Goal: Information Seeking & Learning: Learn about a topic

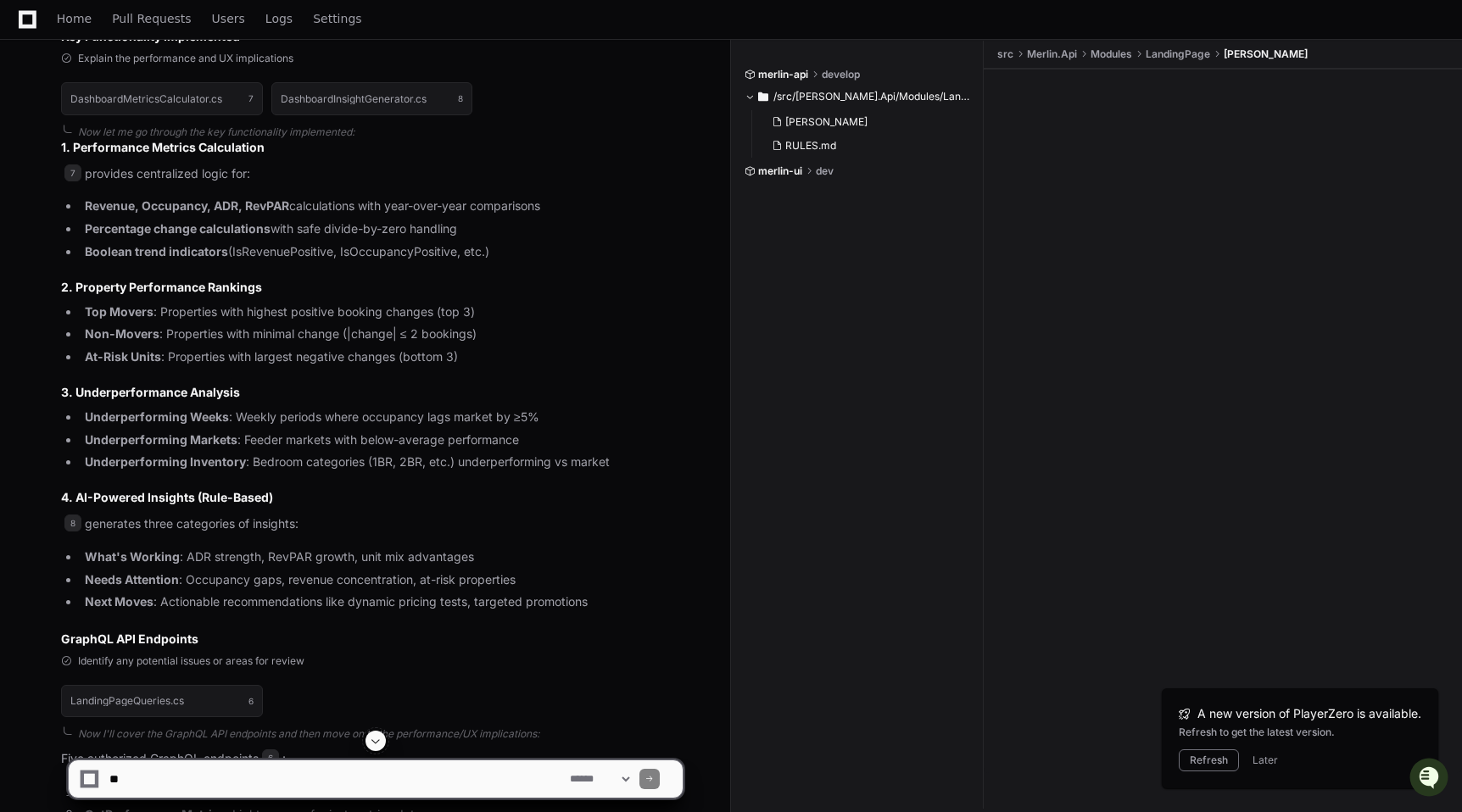
scroll to position [1127, 0]
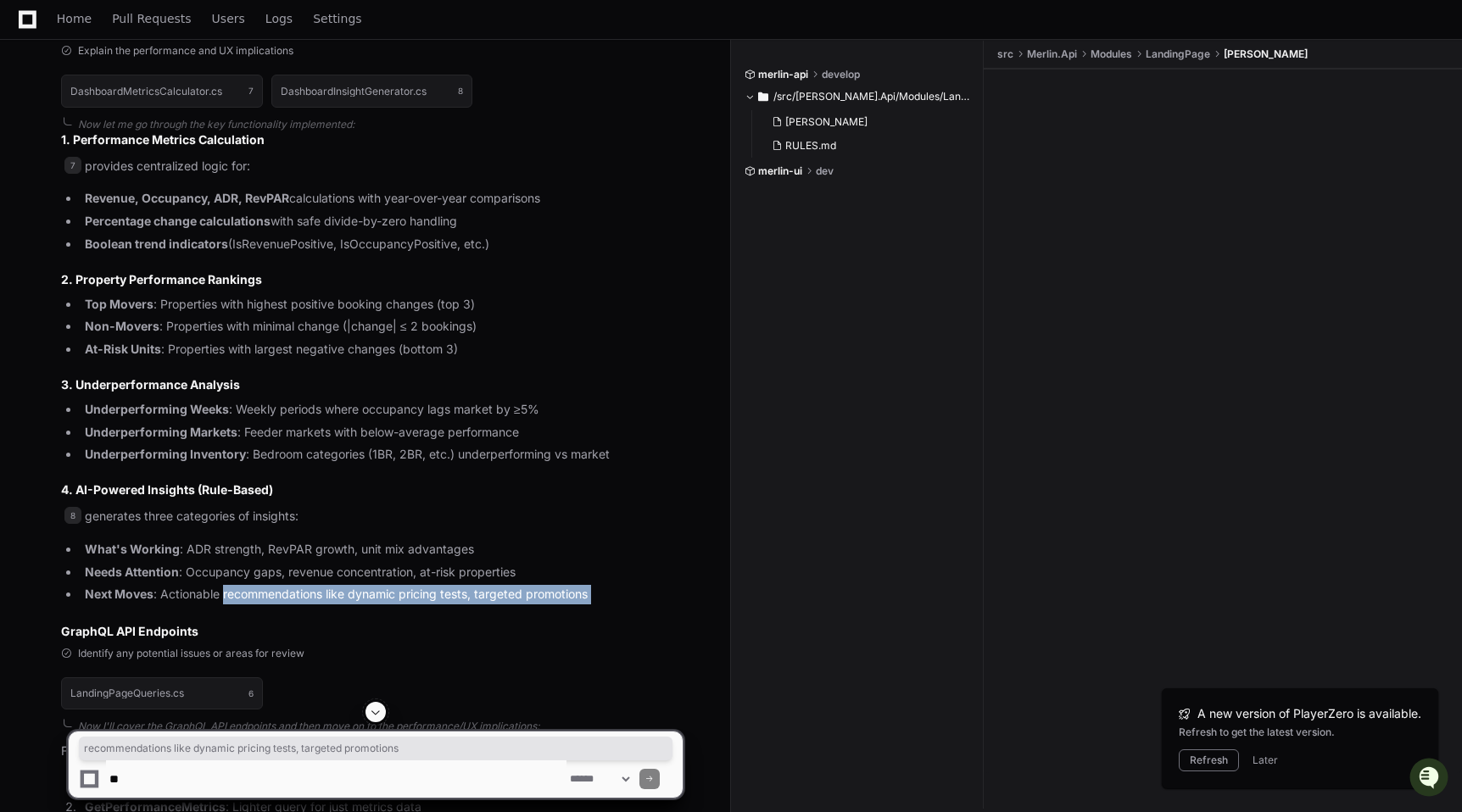
drag, startPoint x: 221, startPoint y: 610, endPoint x: 226, endPoint y: 603, distance: 8.6
click at [226, 603] on article "1. Performance Metrics Calculation 7 provides centralized logic for: Revenue, O…" at bounding box center [372, 385] width 622 height 508
click at [226, 603] on li "Next Moves : Actionable recommendations like dynamic pricing tests, targeted pr…" at bounding box center [381, 594] width 603 height 19
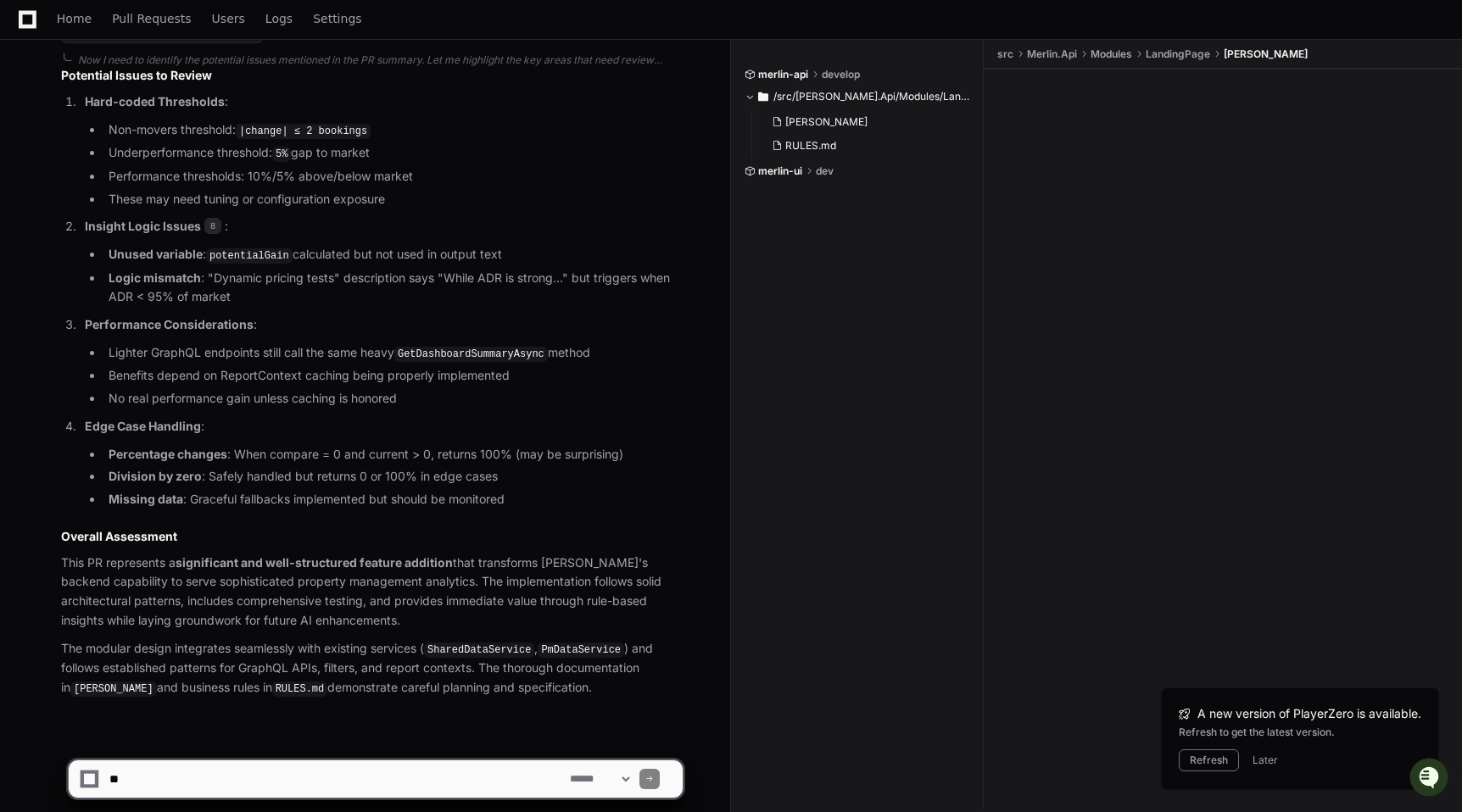
scroll to position [2699, 0]
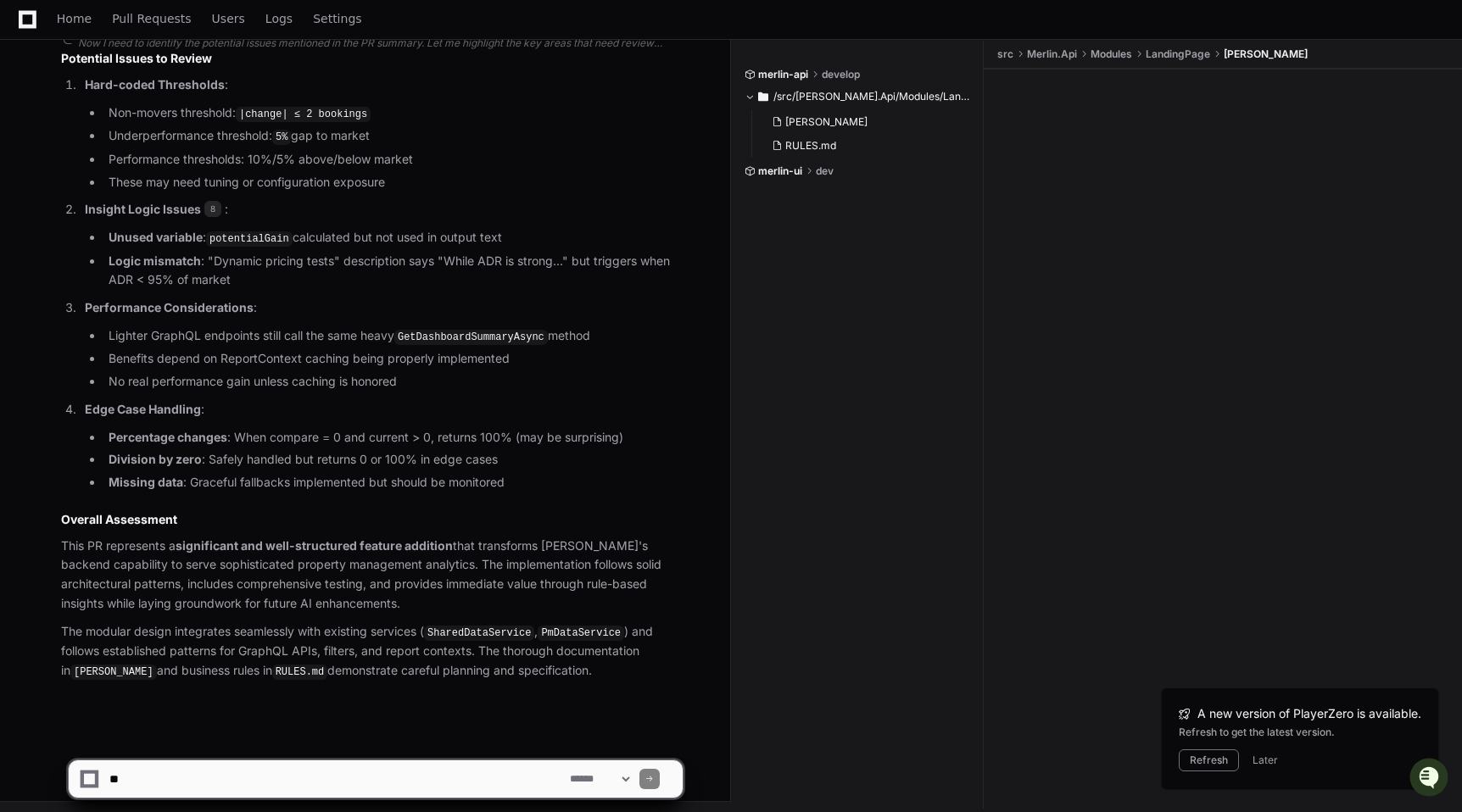
click at [278, 796] on textarea at bounding box center [336, 779] width 460 height 38
click at [285, 779] on textarea at bounding box center [336, 779] width 460 height 38
type textarea "*"
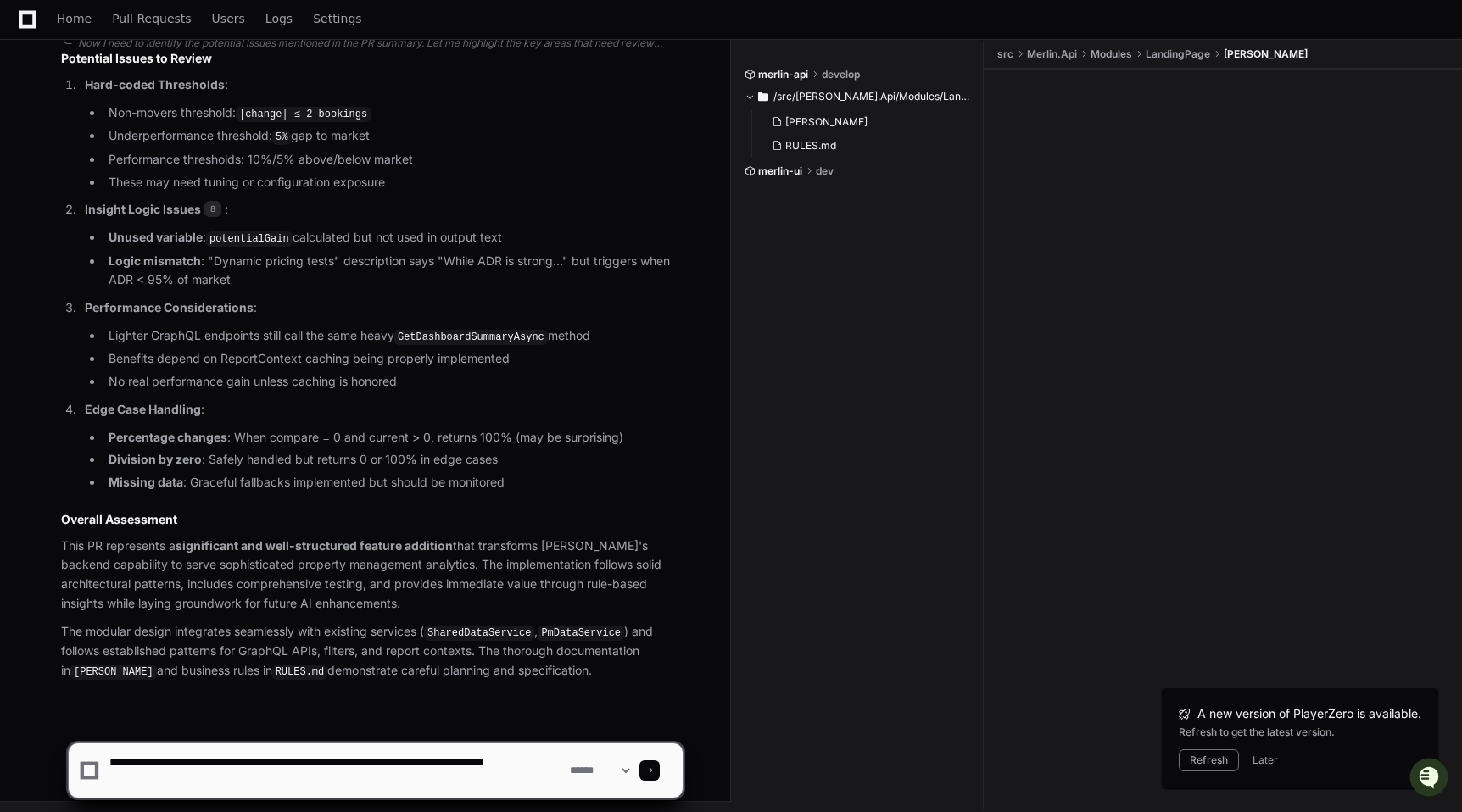
type textarea "**********"
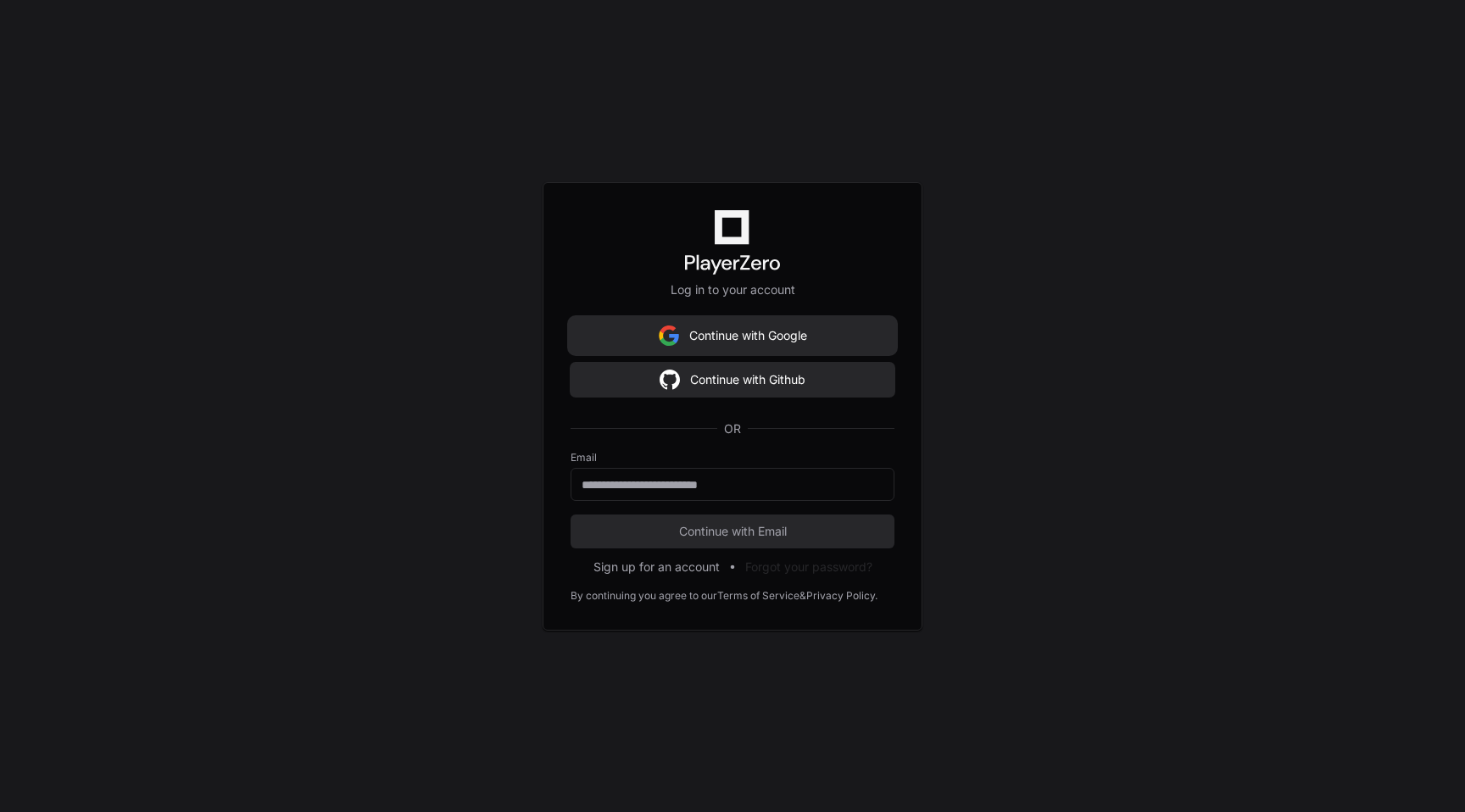
click at [801, 332] on button "Continue with Google" at bounding box center [732, 335] width 324 height 34
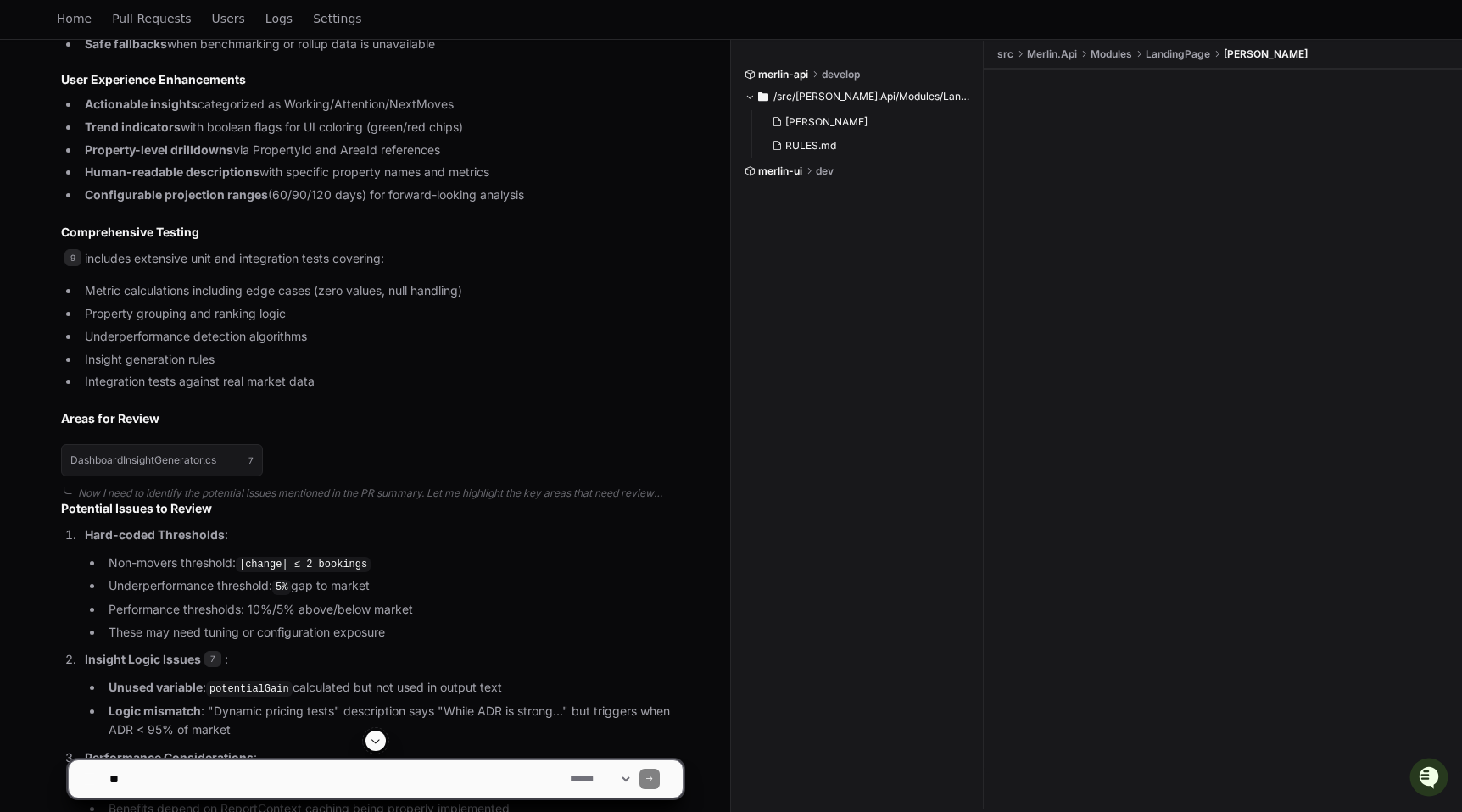
scroll to position [2699, 0]
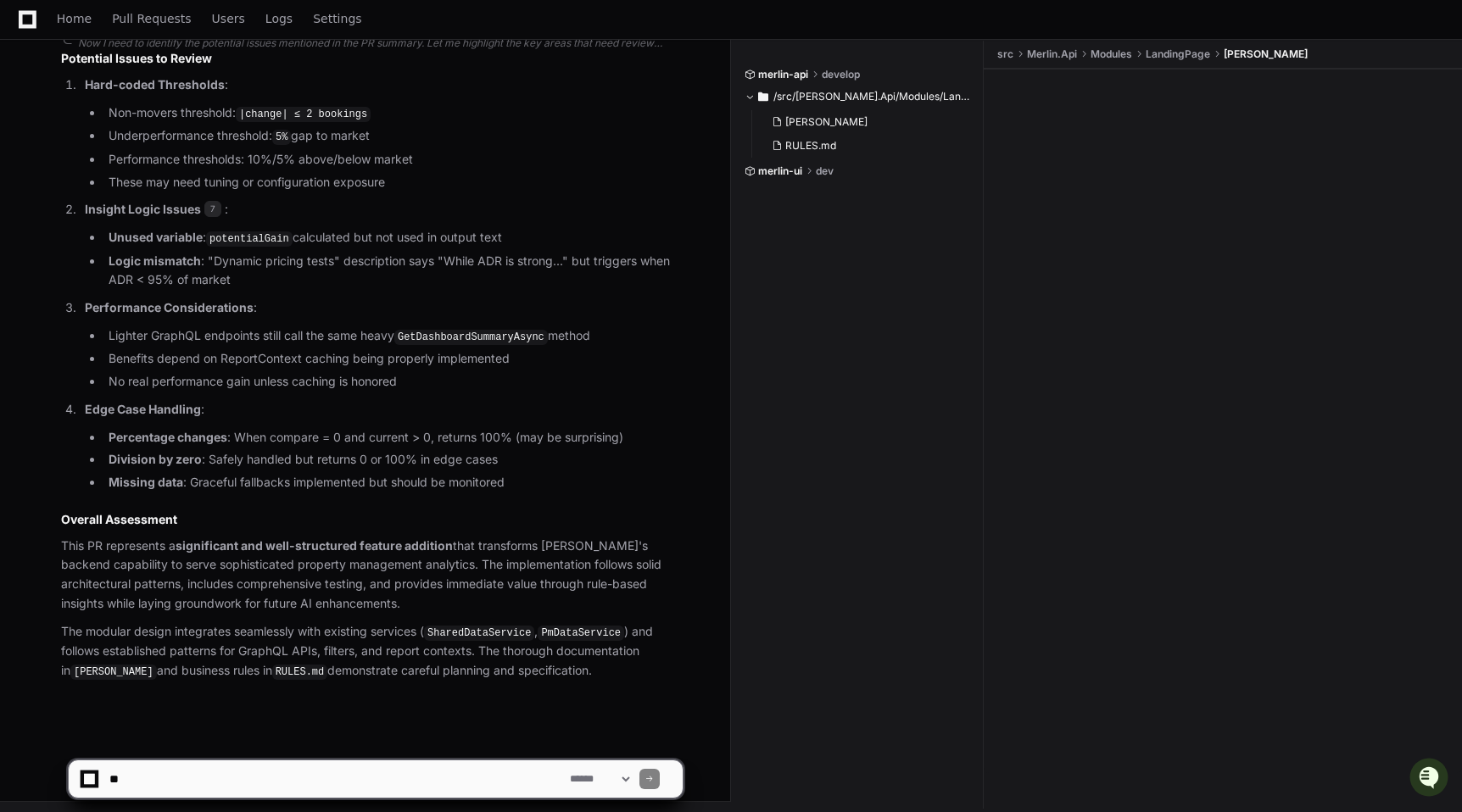
click at [447, 774] on textarea at bounding box center [336, 779] width 460 height 38
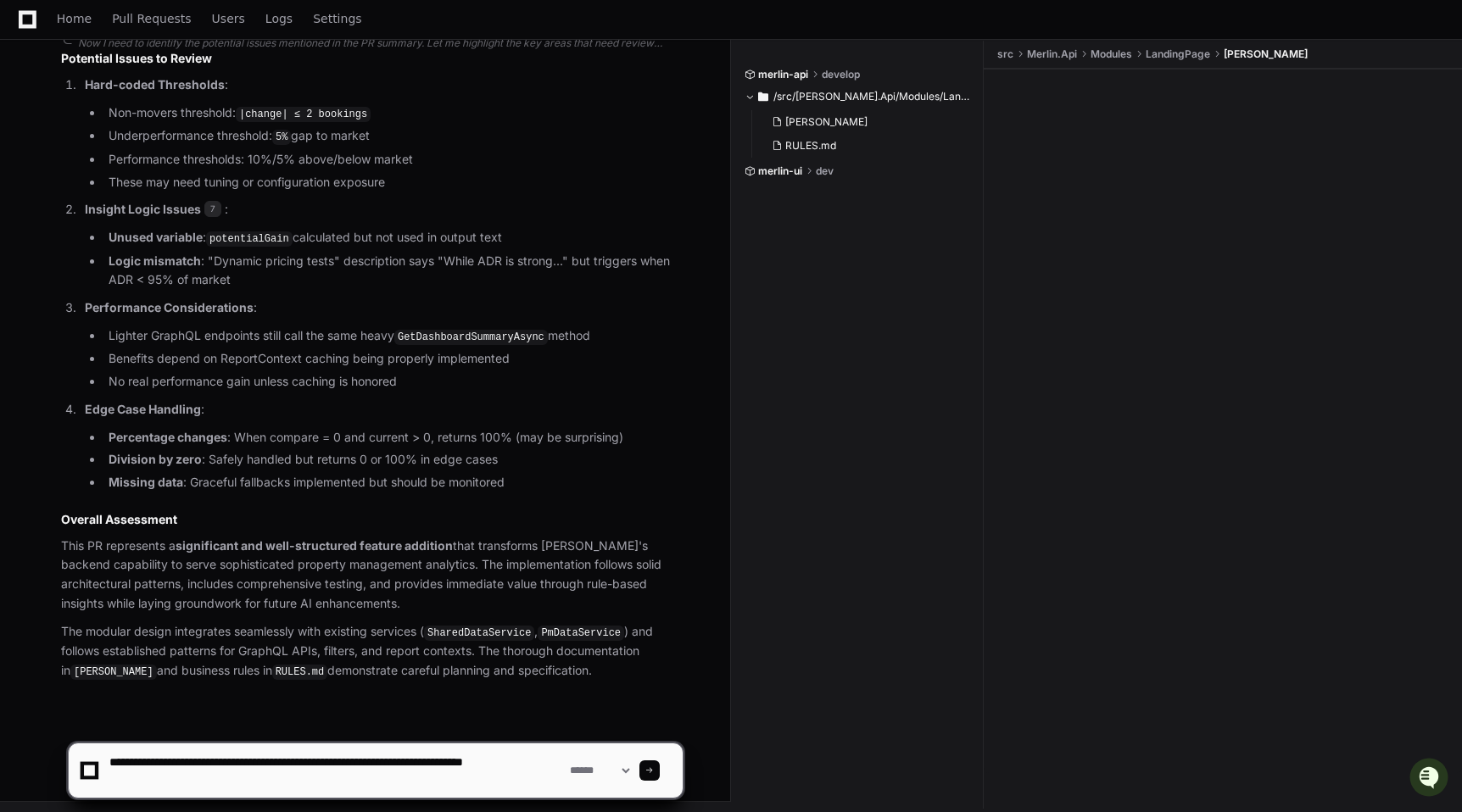
type textarea "**********"
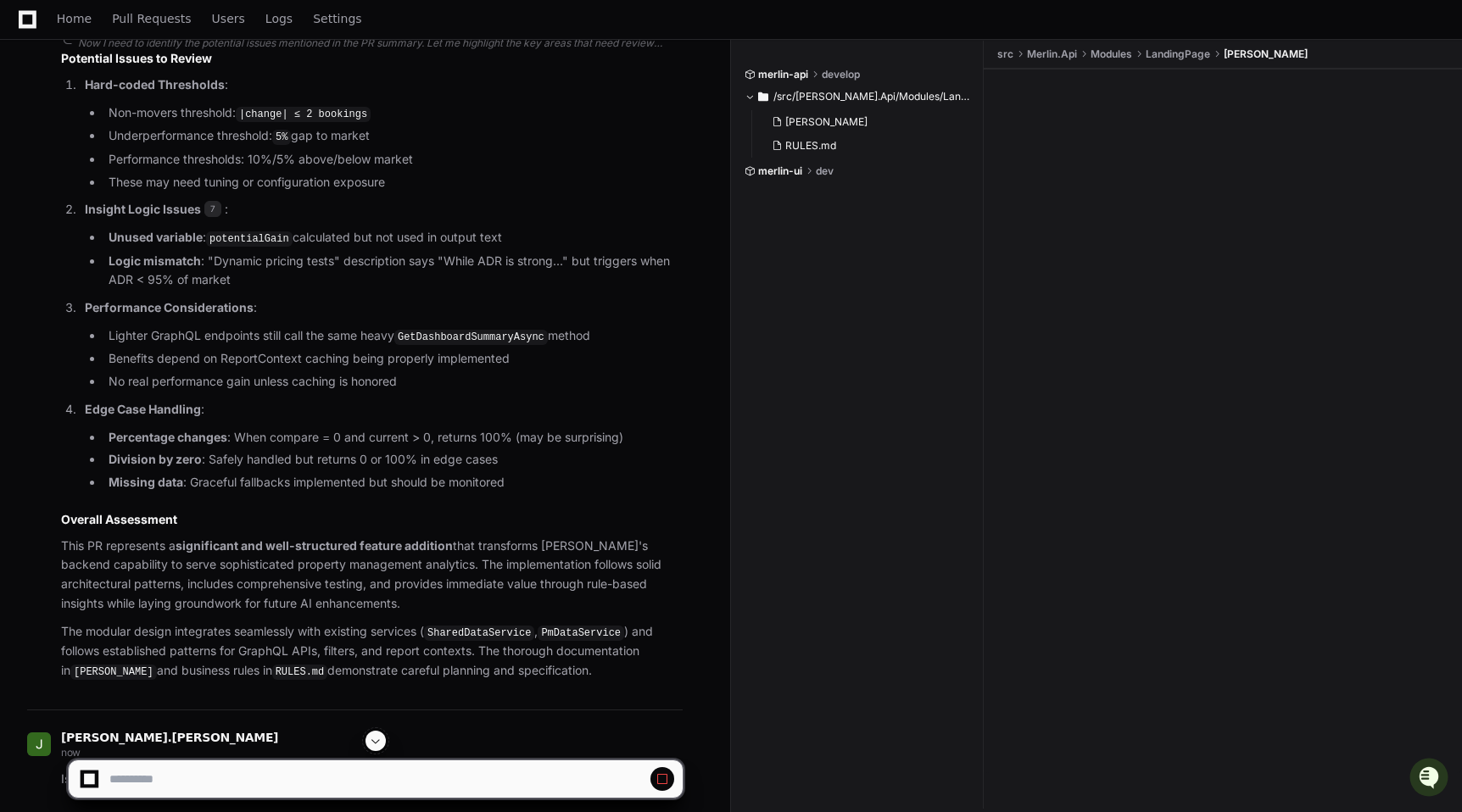
scroll to position [2907, 0]
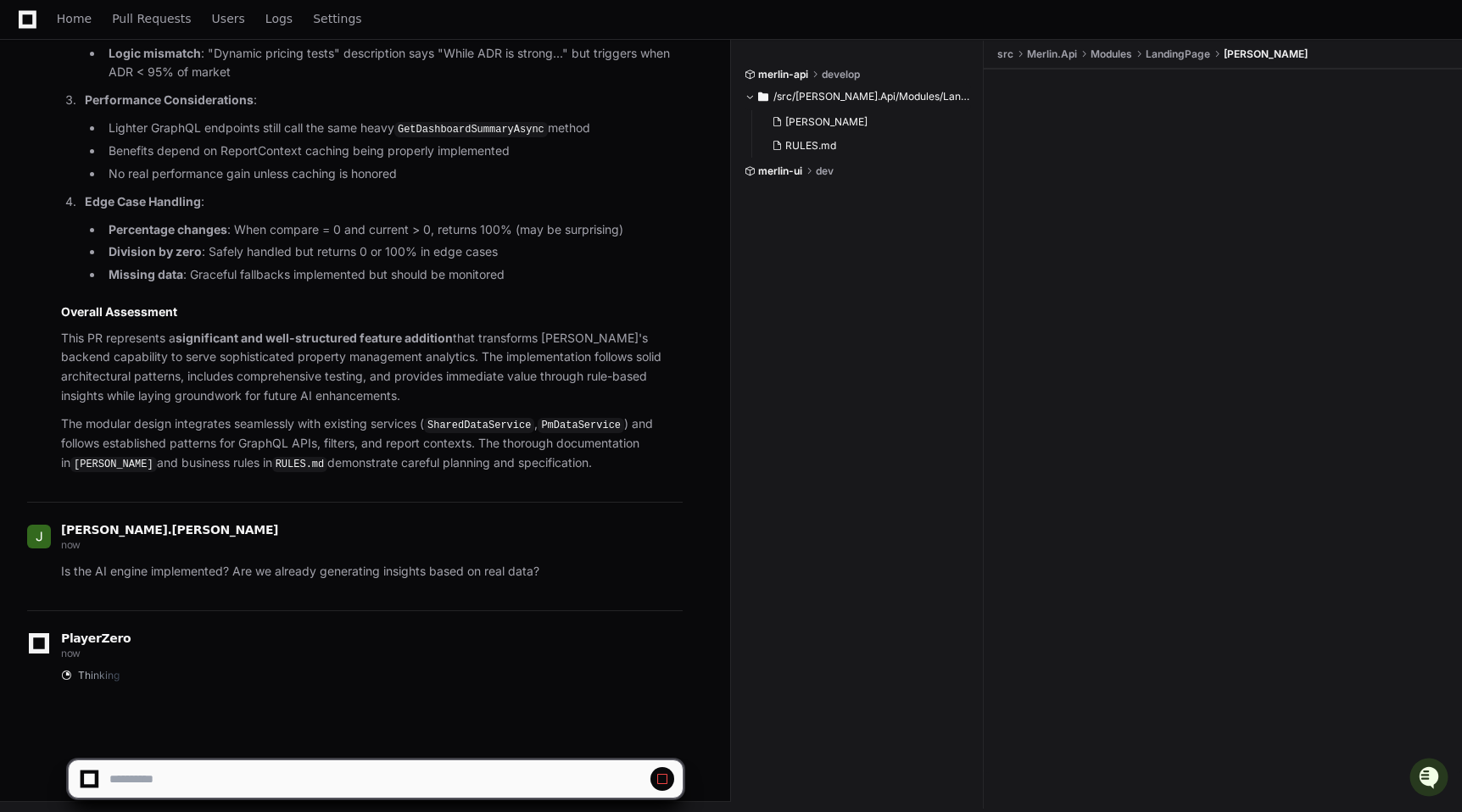
click at [896, 92] on span "/src/[PERSON_NAME].Api/Modules/LandingPage" at bounding box center [872, 96] width 198 height 13
click at [894, 94] on span "/src/[PERSON_NAME].Api/Modules/LandingPage" at bounding box center [872, 96] width 198 height 13
click at [821, 169] on span "dev" at bounding box center [825, 171] width 18 height 13
click at [794, 171] on span "merlin-ui" at bounding box center [780, 171] width 44 height 13
click at [811, 73] on div "merlin-api develop" at bounding box center [857, 74] width 227 height 13
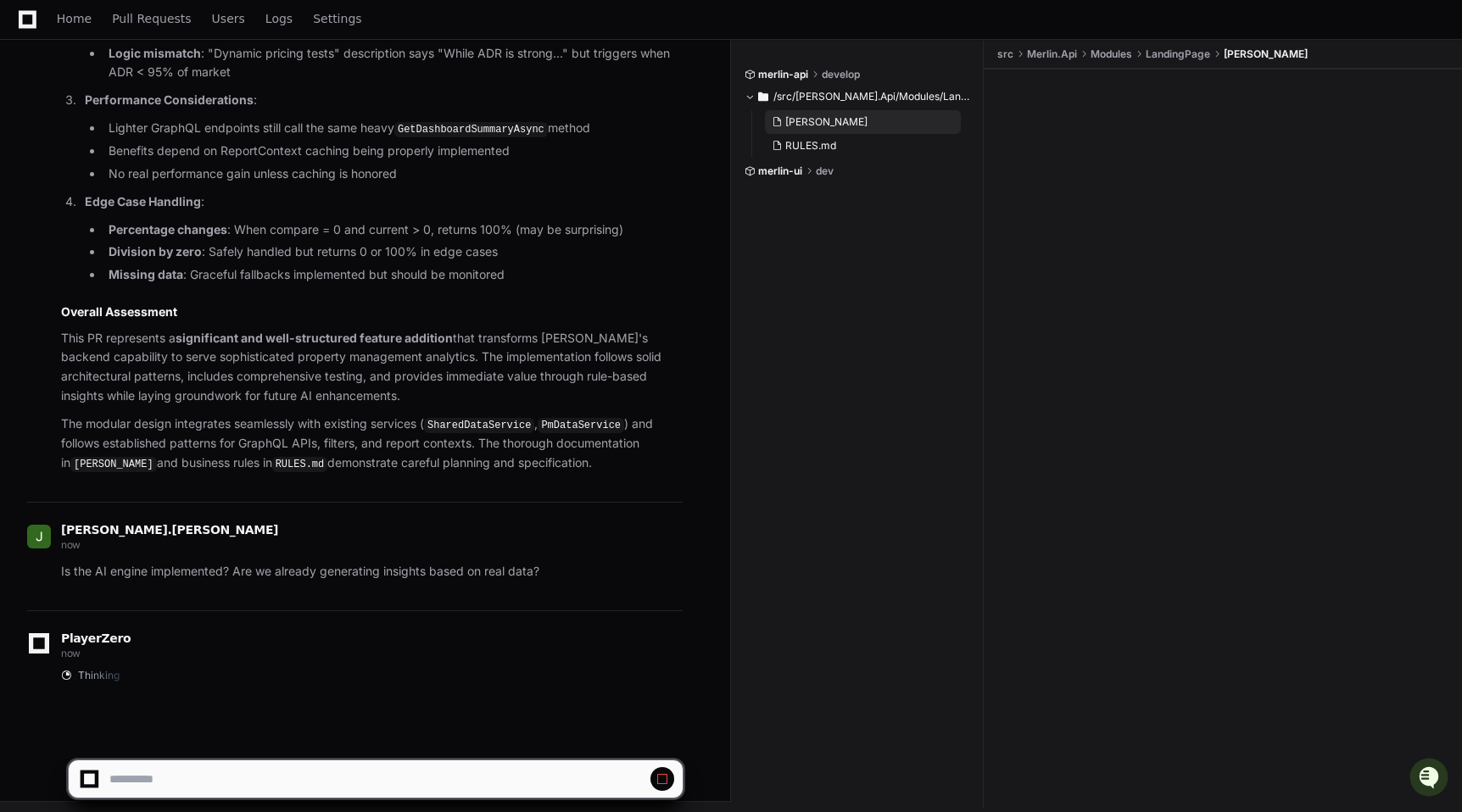
click at [833, 110] on button "[PERSON_NAME]" at bounding box center [863, 122] width 196 height 24
click at [846, 141] on button "RULES.md" at bounding box center [863, 145] width 196 height 24
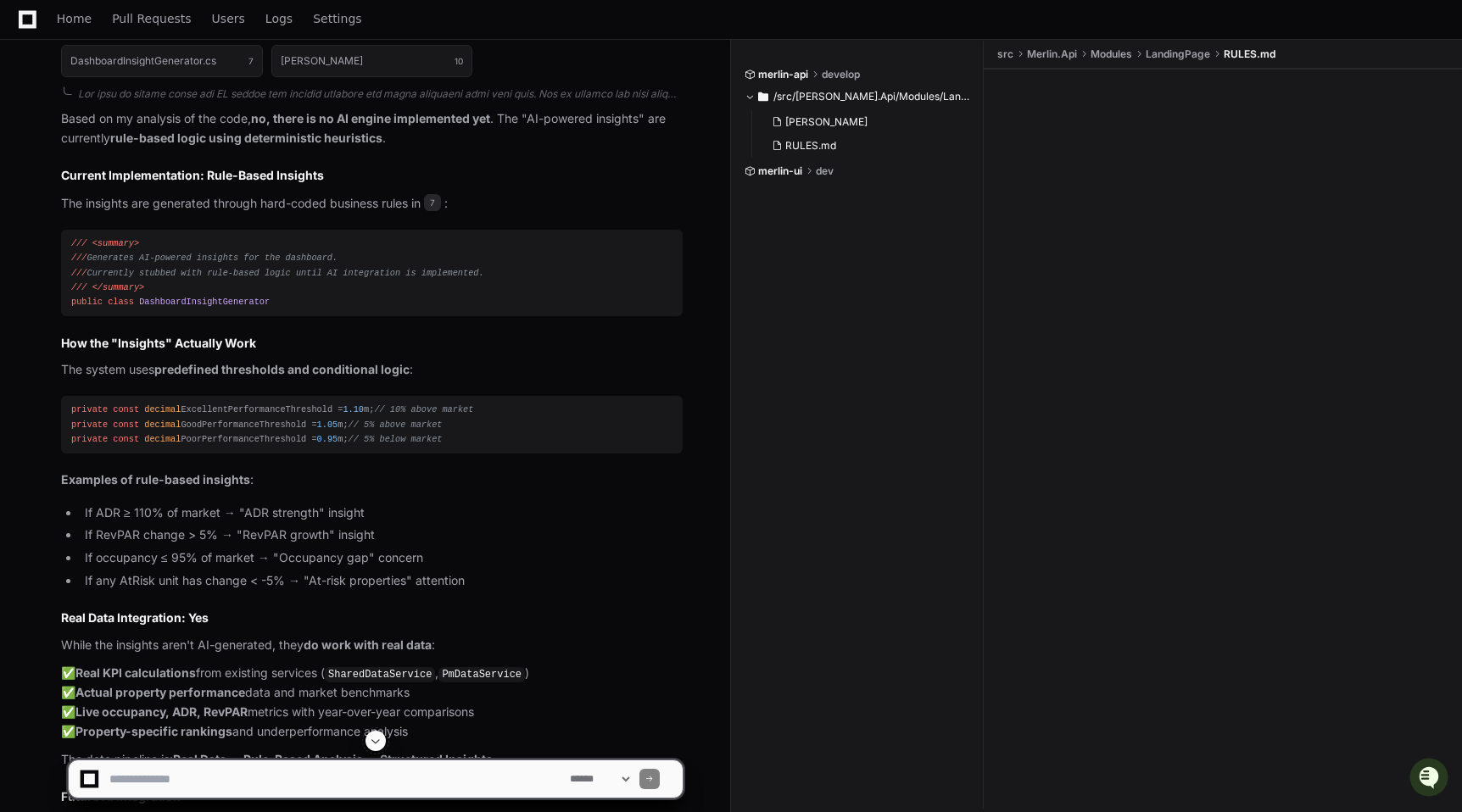
scroll to position [3584, 0]
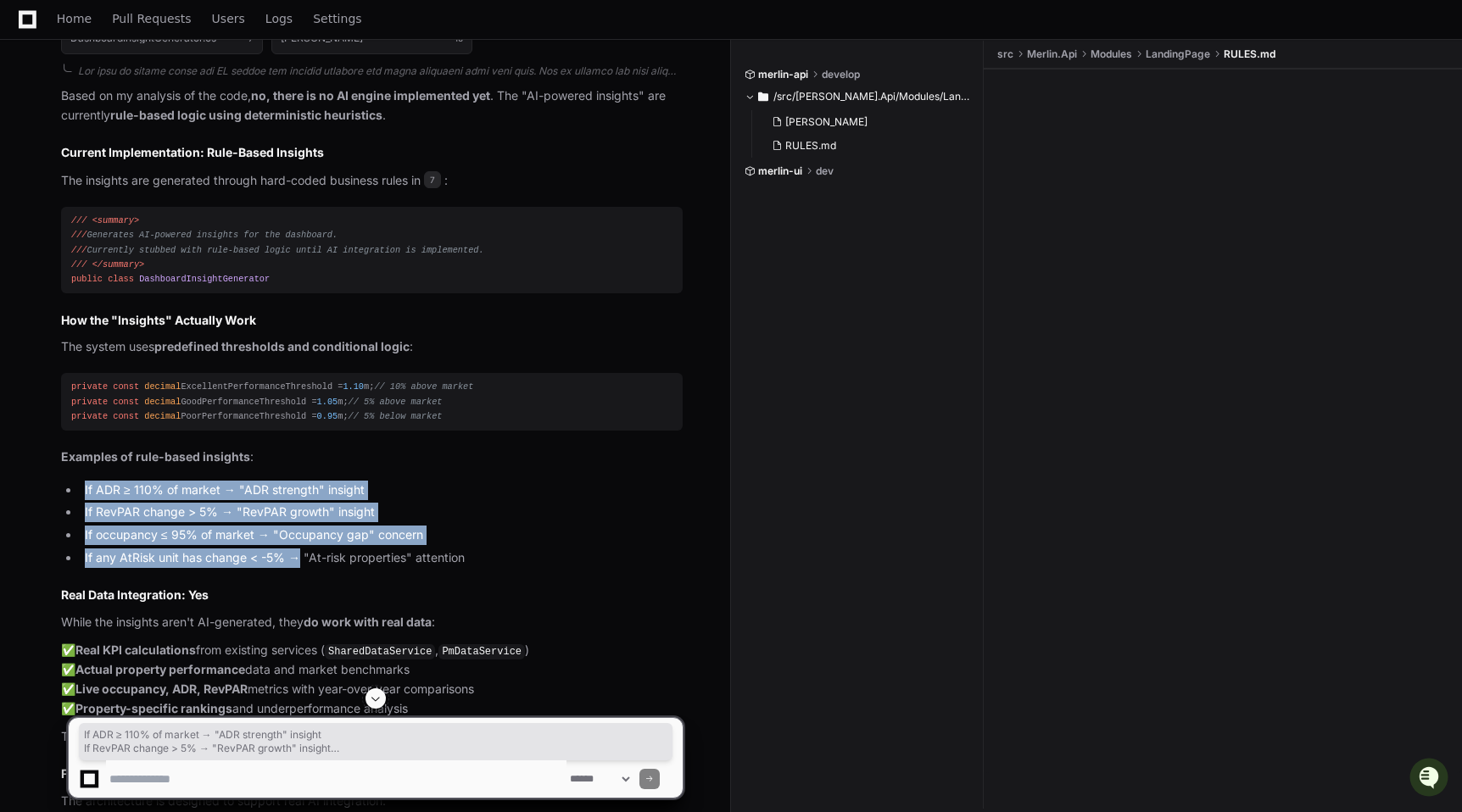
drag, startPoint x: 299, startPoint y: 562, endPoint x: 304, endPoint y: 448, distance: 114.1
click at [304, 448] on article "Based on my analysis of the code, no, there is no AI engine implemented yet . T…" at bounding box center [372, 622] width 622 height 1071
click at [304, 448] on p "Examples of rule-based insights :" at bounding box center [372, 457] width 622 height 19
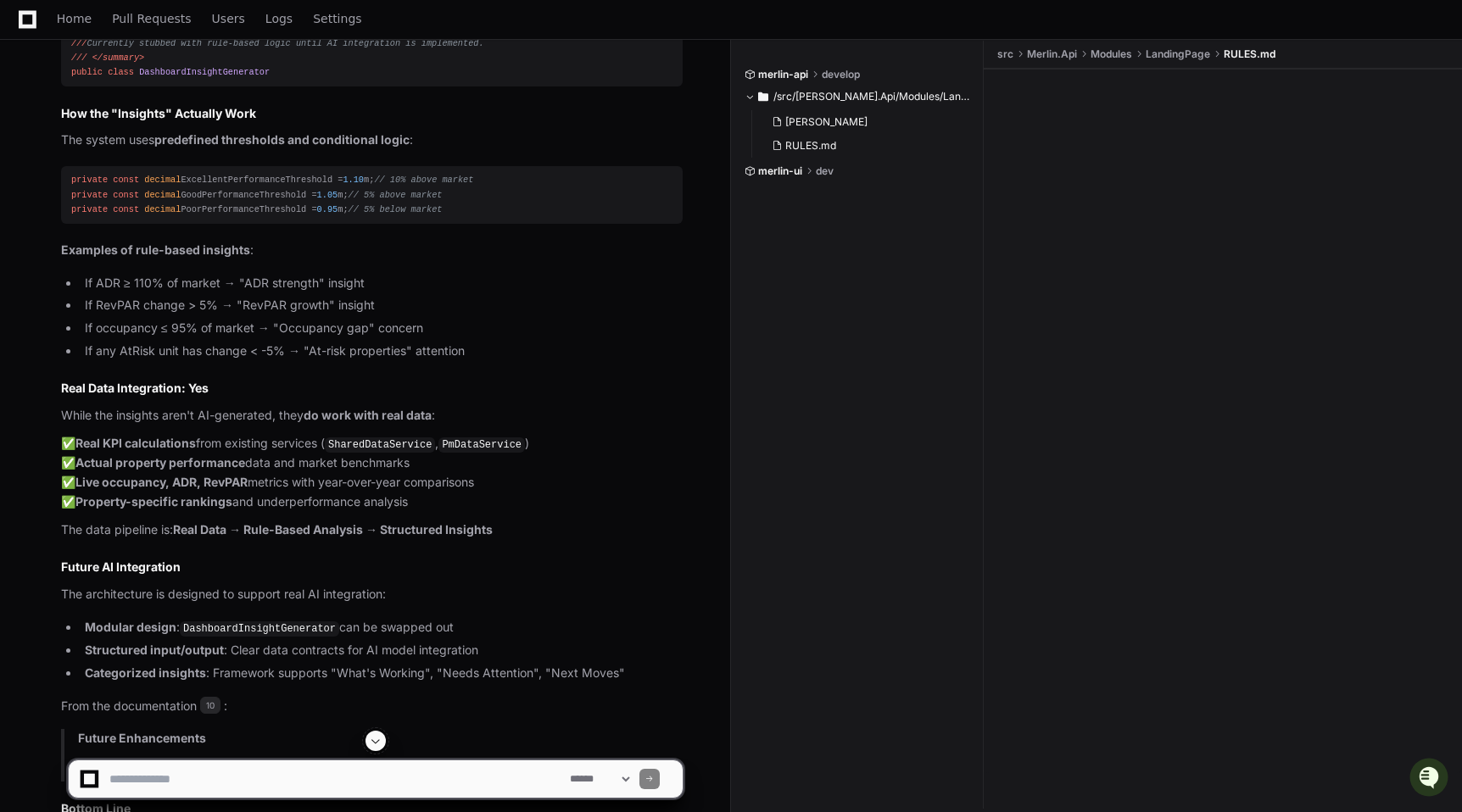
scroll to position [3817, 0]
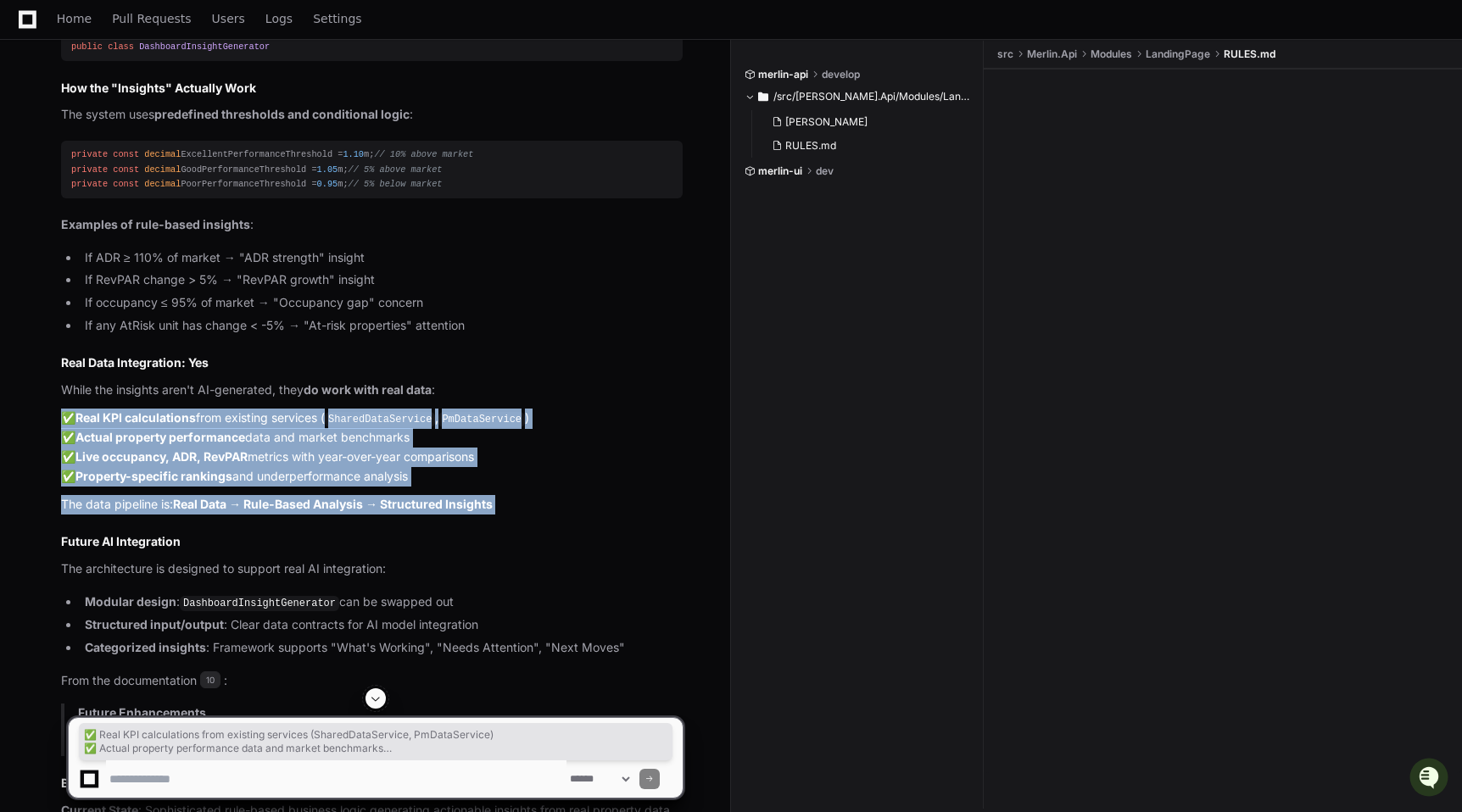
drag, startPoint x: 59, startPoint y: 405, endPoint x: 277, endPoint y: 528, distance: 250.3
click at [279, 528] on div "Thinking DashboardInsightGenerator.cs 7 [PERSON_NAME] 10 Based on my analysis o…" at bounding box center [355, 342] width 656 height 1166
click at [277, 533] on h2 "Future AI Integration" at bounding box center [372, 541] width 622 height 17
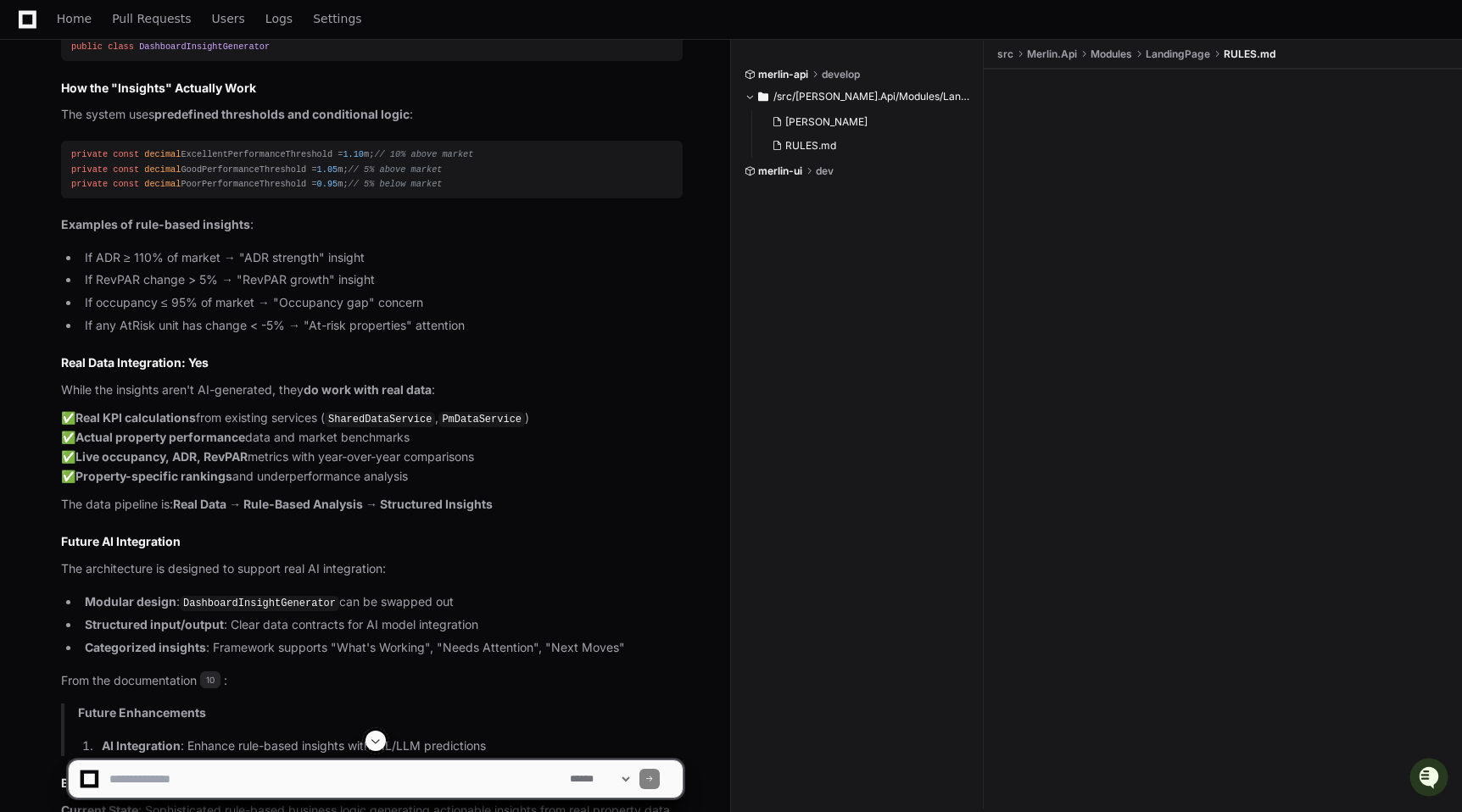
scroll to position [4060, 0]
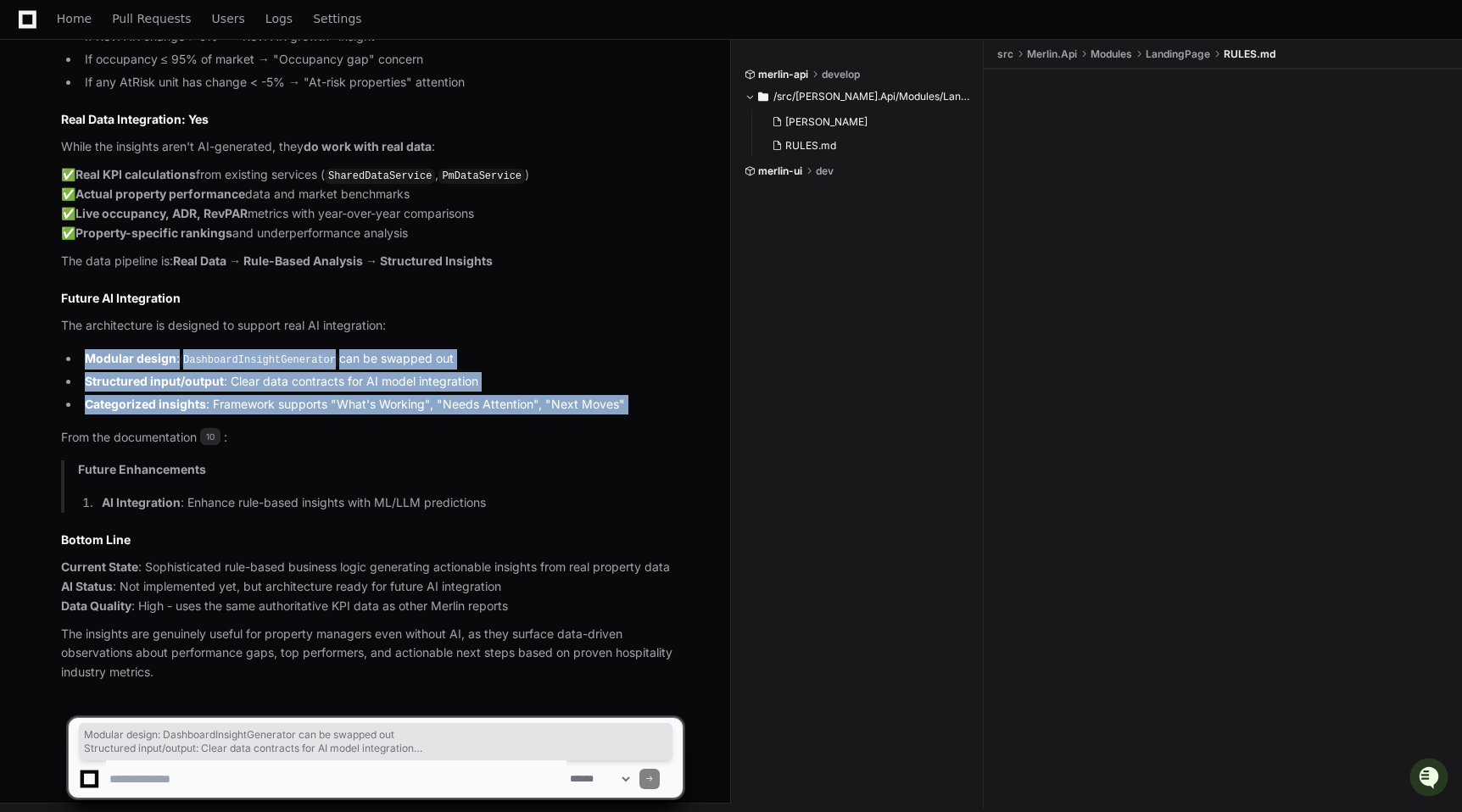
drag, startPoint x: 365, startPoint y: 418, endPoint x: 366, endPoint y: 342, distance: 76.0
click at [366, 342] on article "Based on my analysis of the code, no, there is no AI engine implemented yet . T…" at bounding box center [372, 146] width 622 height 1071
